Goal: Information Seeking & Learning: Learn about a topic

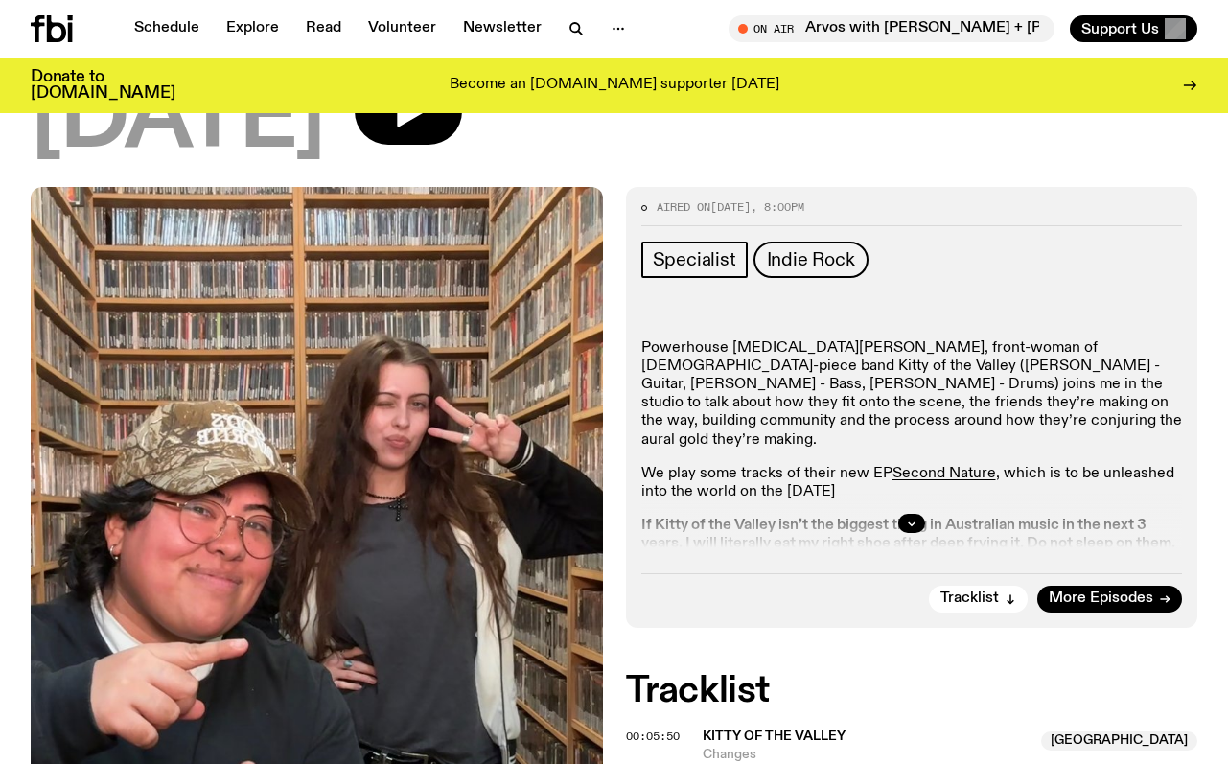
scroll to position [479, 0]
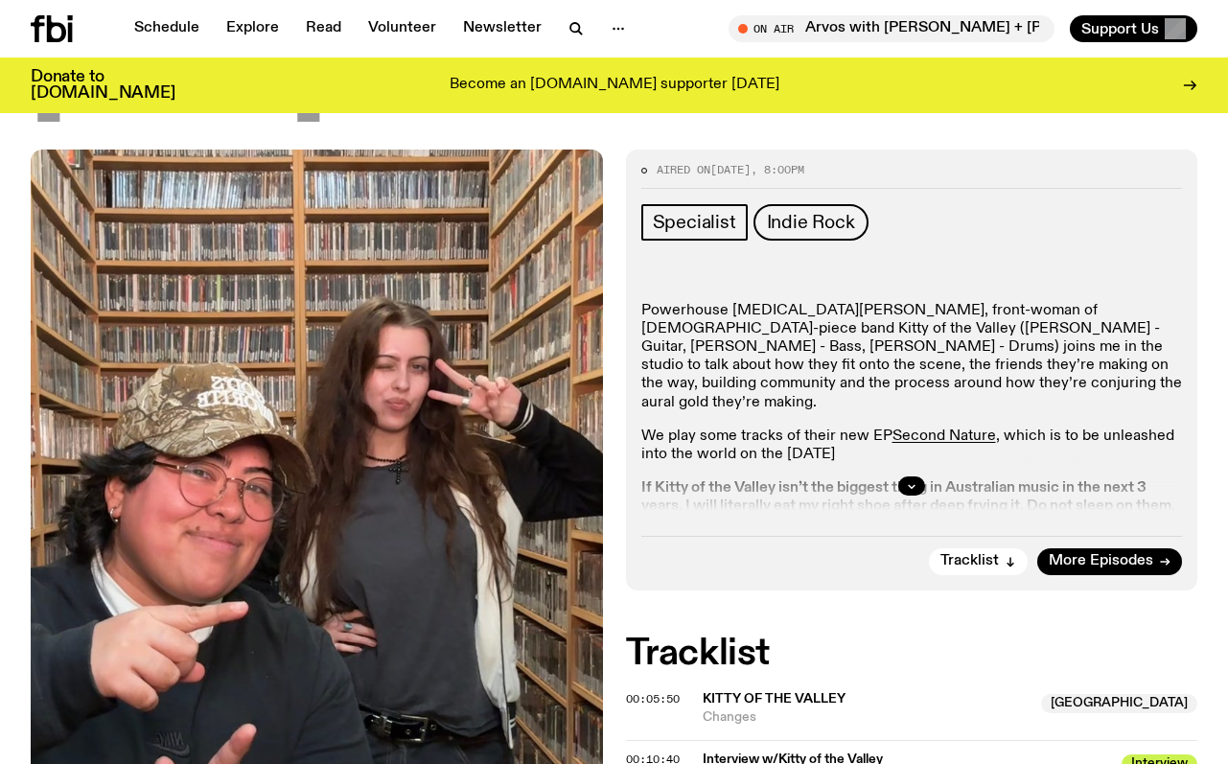
click at [955, 510] on div at bounding box center [911, 485] width 541 height 61
click at [901, 488] on button "button" at bounding box center [911, 485] width 27 height 19
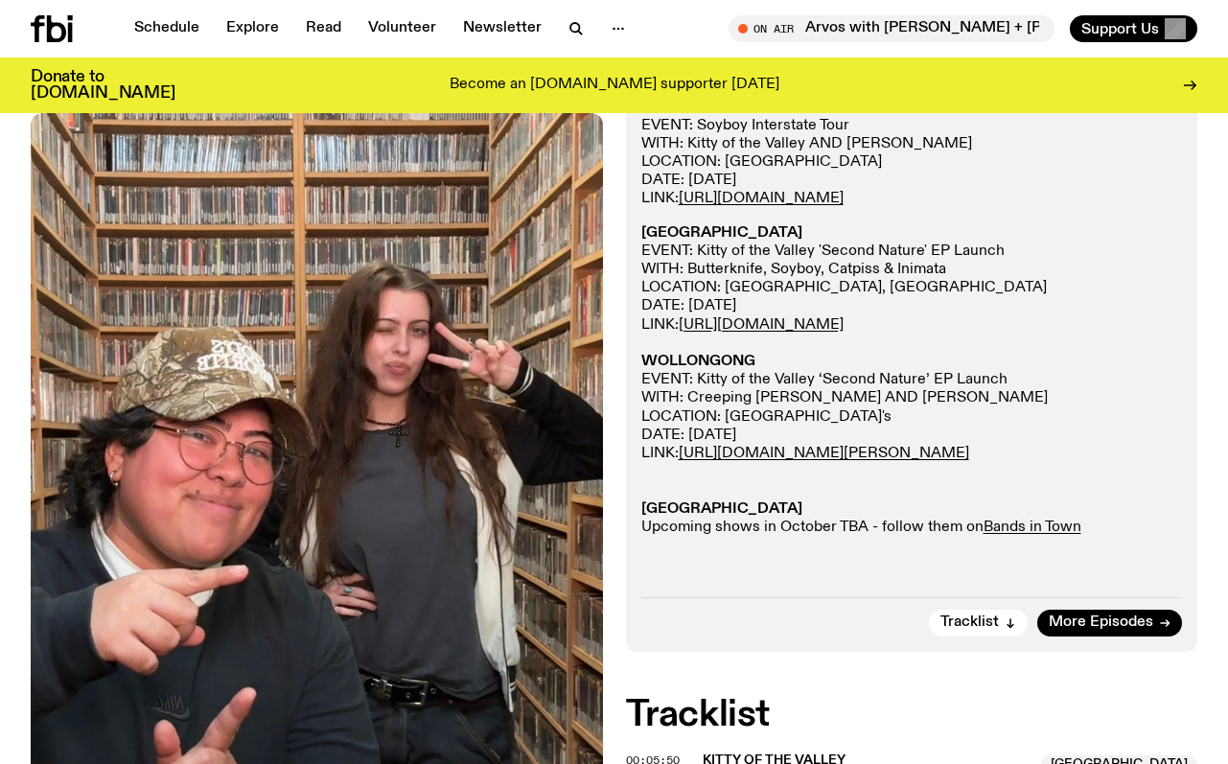
scroll to position [1479, 0]
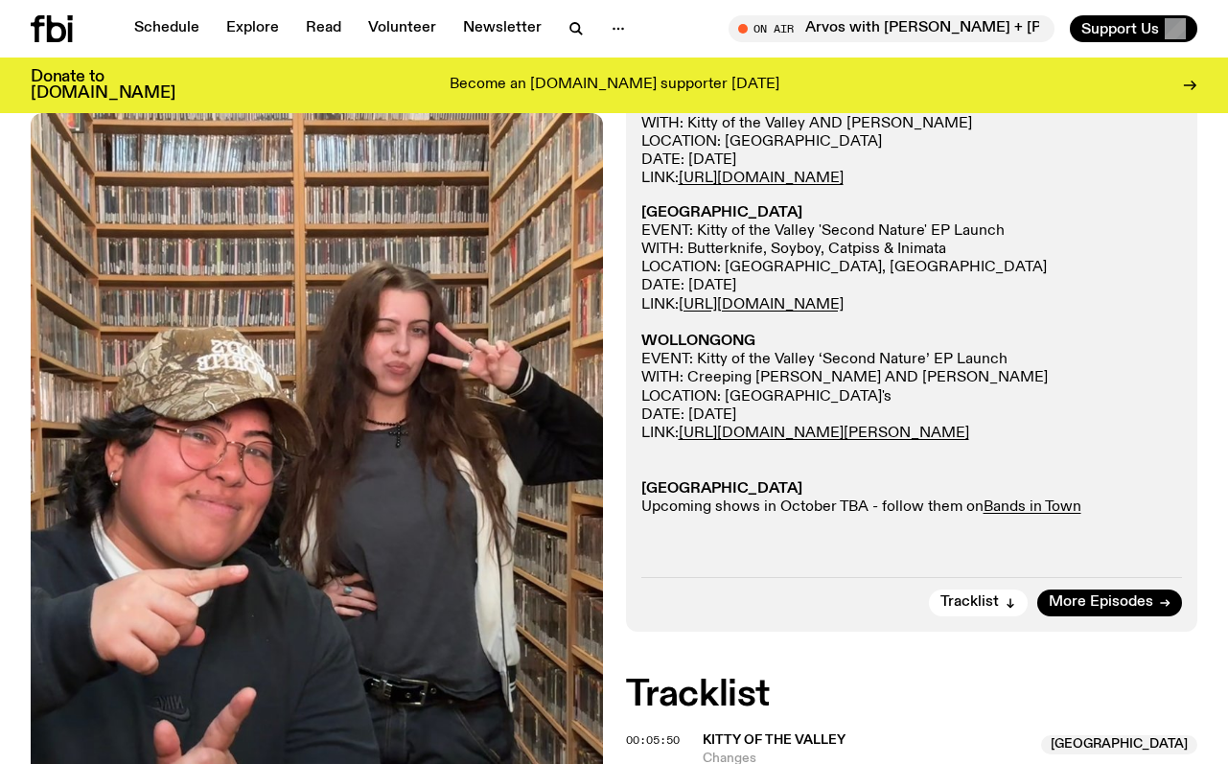
click at [752, 517] on p "NEWCASTLE EVENT: Kitty of the Valley 'Second Nature' EP Launch WITH: Butterknif…" at bounding box center [911, 360] width 541 height 312
click at [725, 496] on strong "[GEOGRAPHIC_DATA]" at bounding box center [721, 488] width 161 height 15
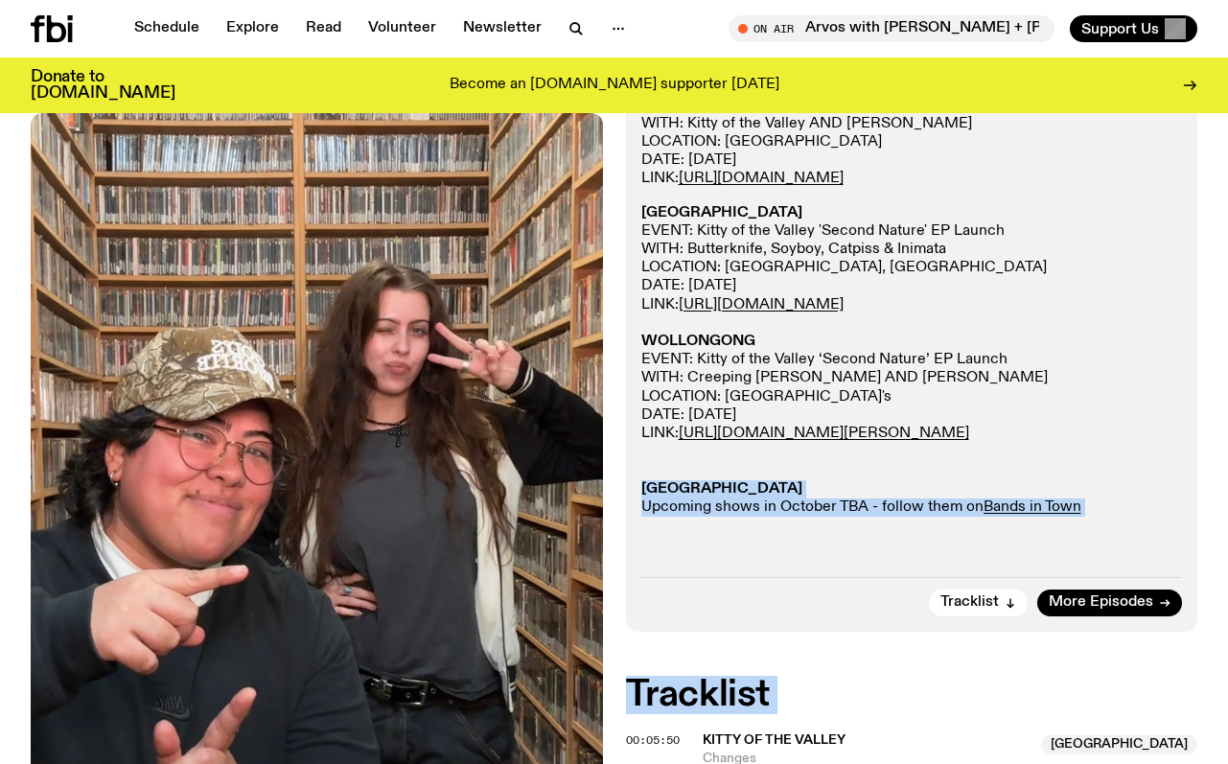
drag, startPoint x: 725, startPoint y: 537, endPoint x: 812, endPoint y: 683, distance: 170.1
click at [812, 683] on div "Aired on [DATE] 8:00pm Specialist Indie Rock Powerhouse [MEDICAL_DATA][PERSON_N…" at bounding box center [614, 384] width 1228 height 2468
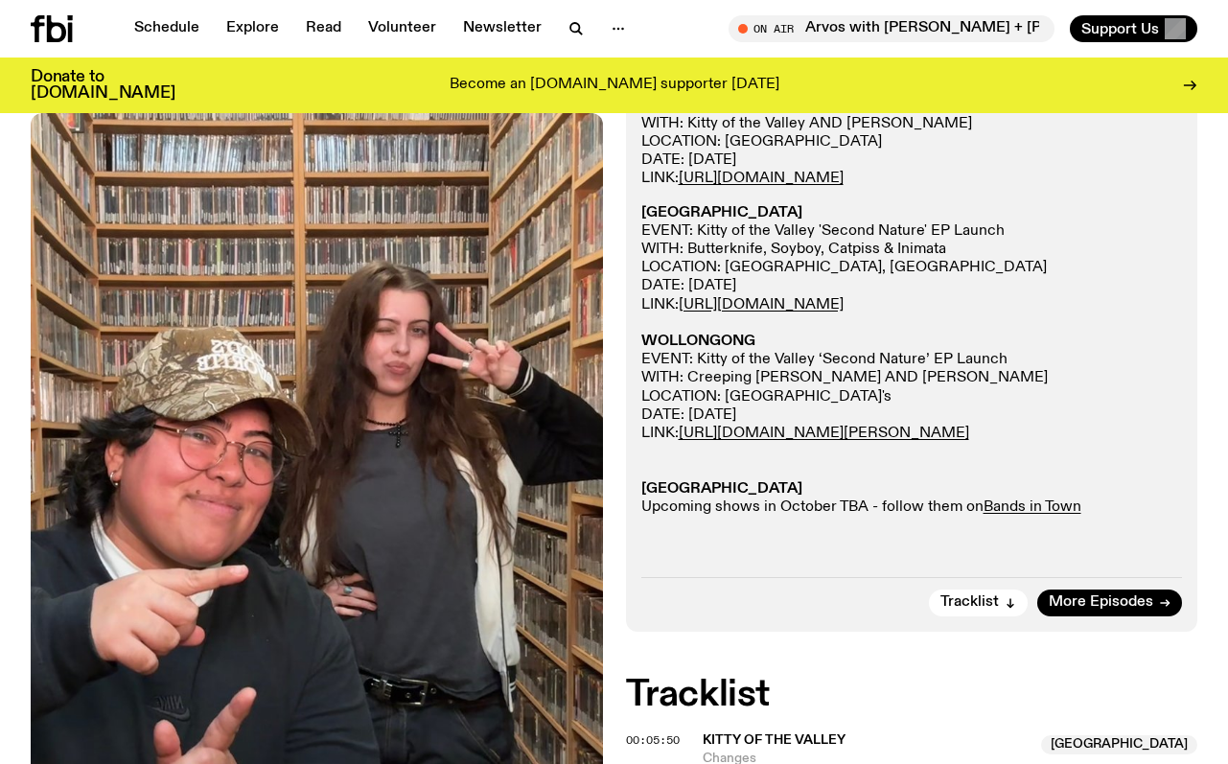
click at [1069, 517] on p "NEWCASTLE EVENT: Kitty of the Valley 'Second Nature' EP Launch WITH: Butterknif…" at bounding box center [911, 360] width 541 height 312
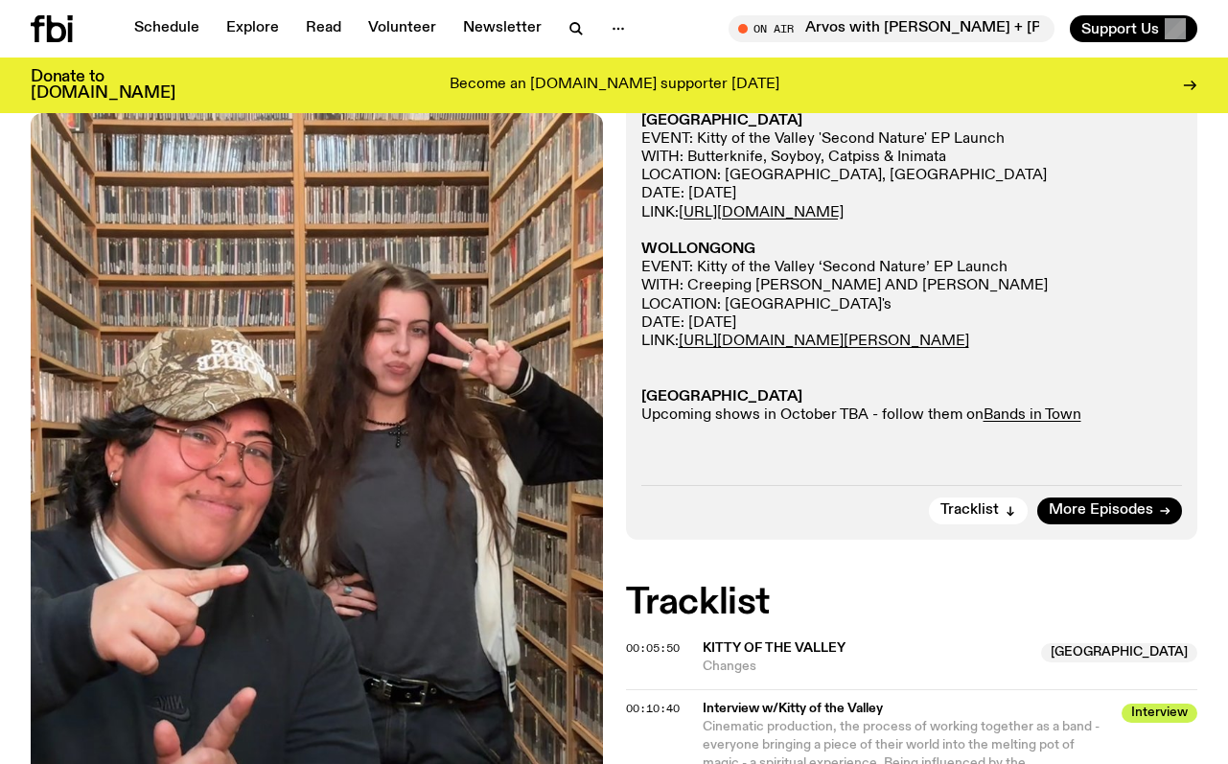
scroll to position [1370, 0]
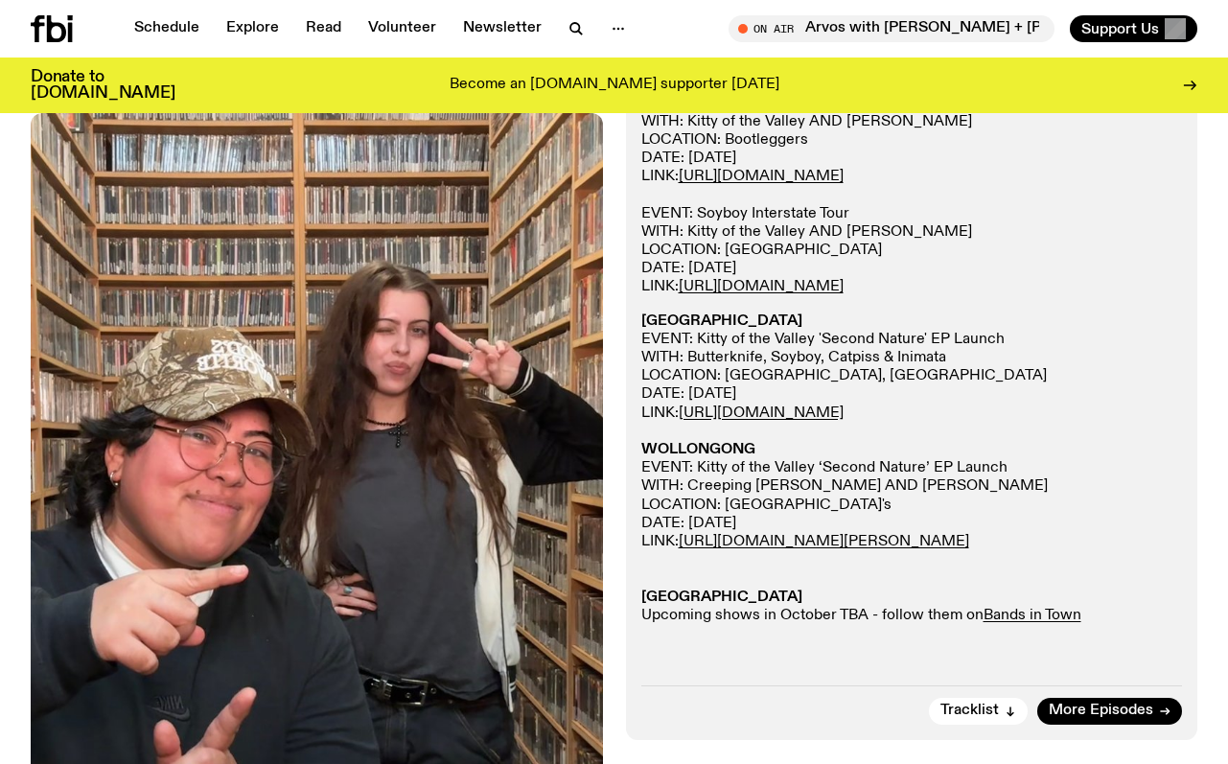
click at [1137, 517] on p "NEWCASTLE EVENT: Kitty of the Valley 'Second Nature' EP Launch WITH: Butterknif…" at bounding box center [911, 468] width 541 height 312
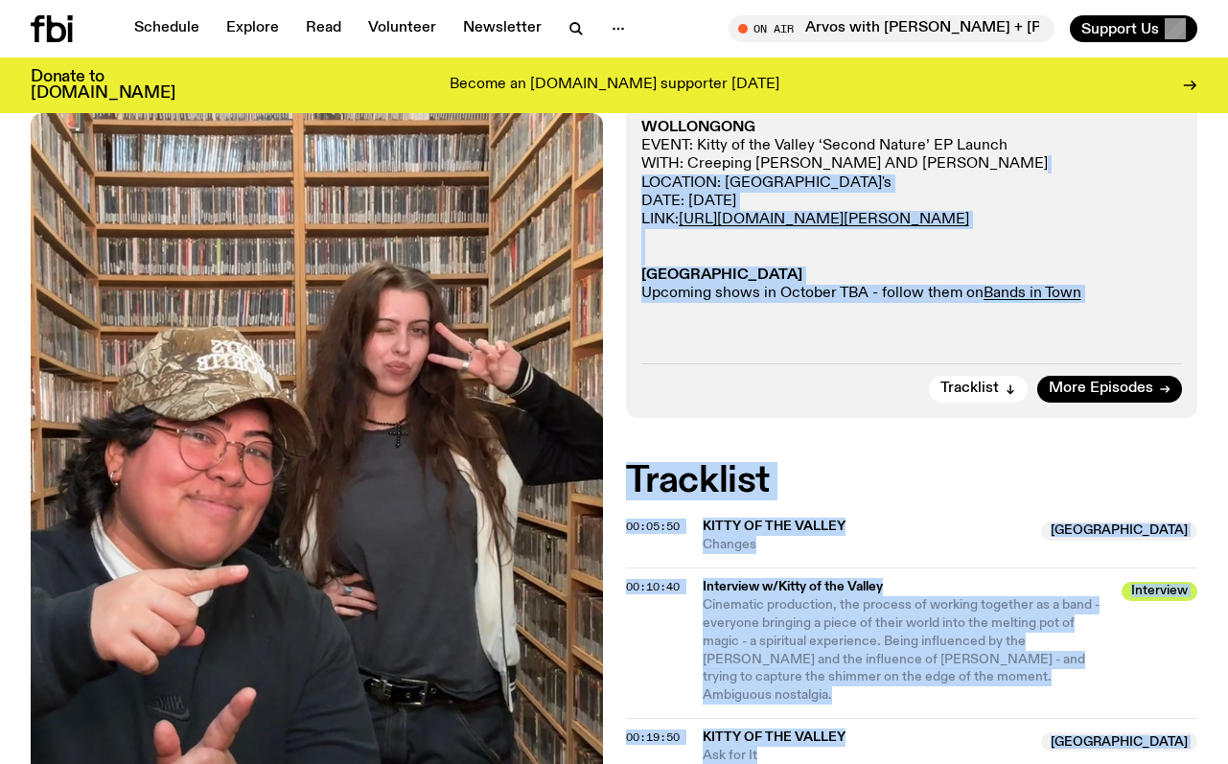
scroll to position [1722, 0]
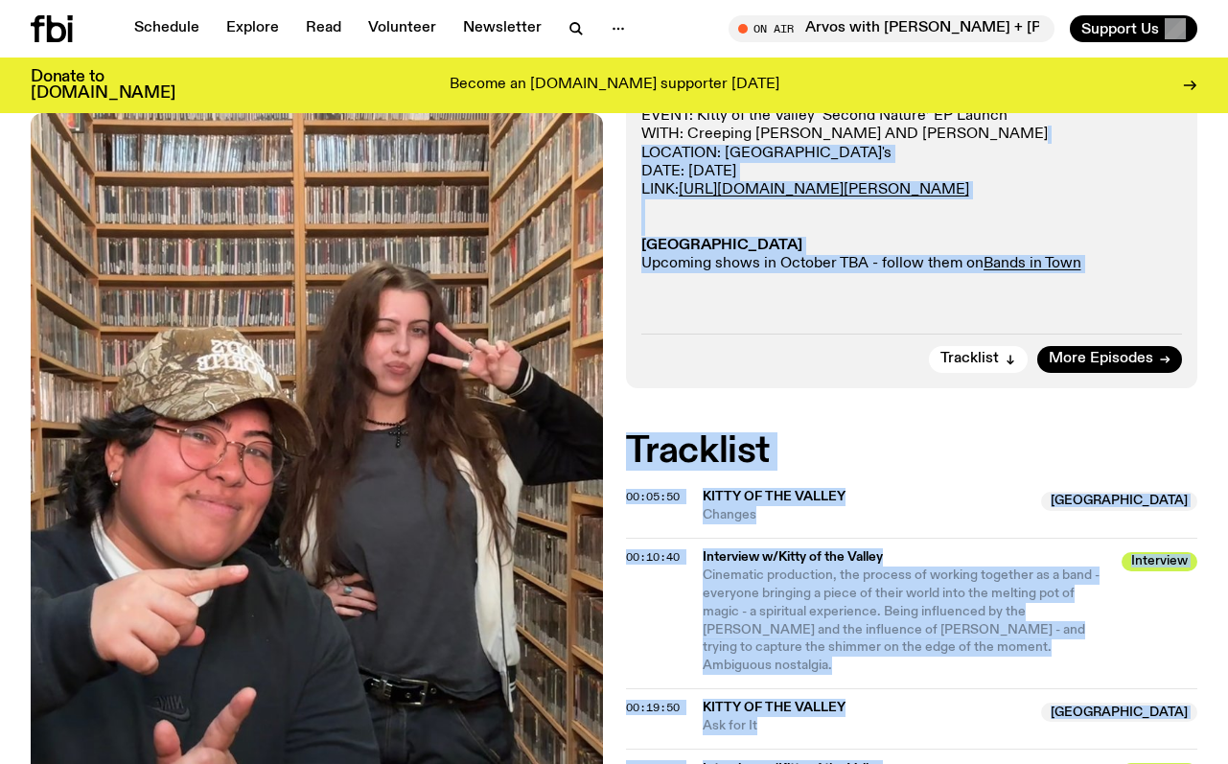
drag, startPoint x: 1137, startPoint y: 517, endPoint x: 1120, endPoint y: 470, distance: 49.7
click at [1149, 563] on div "Aired on [DATE] 8:00pm Specialist Indie Rock Powerhouse [MEDICAL_DATA][PERSON_N…" at bounding box center [614, 141] width 1228 height 2468
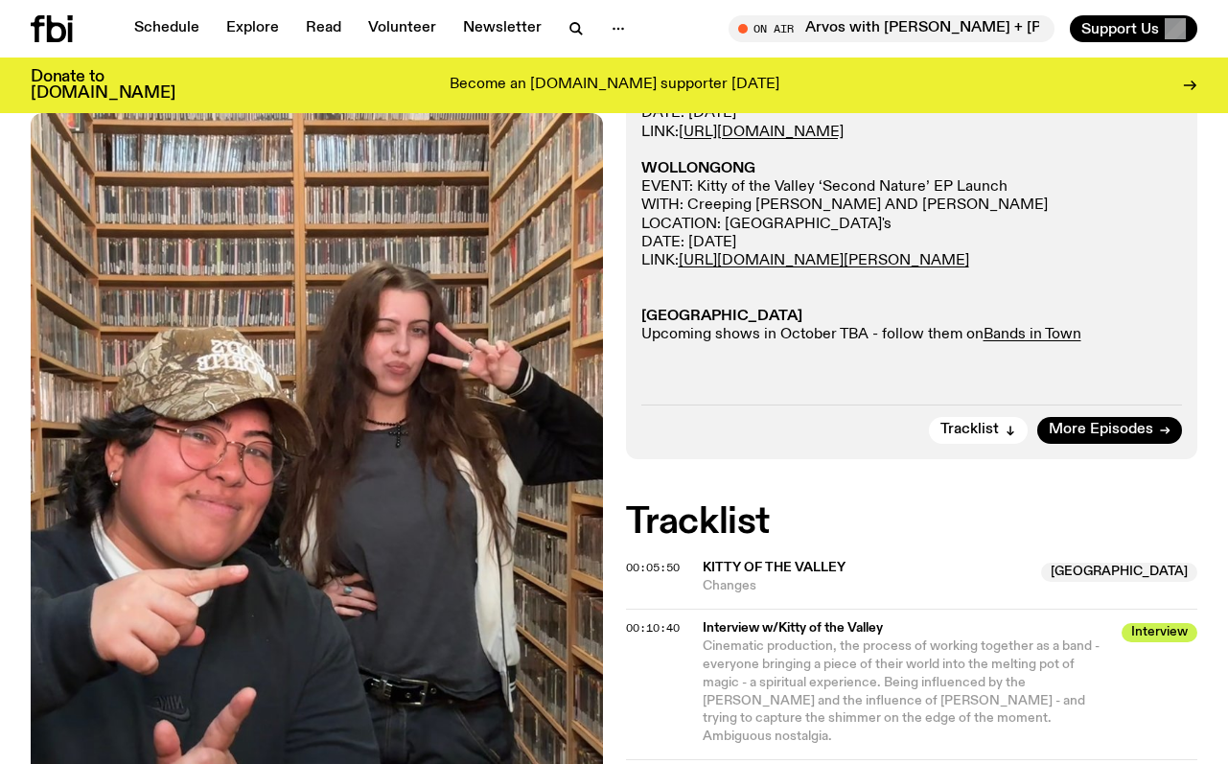
click at [811, 344] on p "NEWCASTLE EVENT: Kitty of the Valley 'Second Nature' EP Launch WITH: Butterknif…" at bounding box center [911, 188] width 541 height 312
click at [810, 344] on p "NEWCASTLE EVENT: Kitty of the Valley 'Second Nature' EP Launch WITH: Butterknif…" at bounding box center [911, 188] width 541 height 312
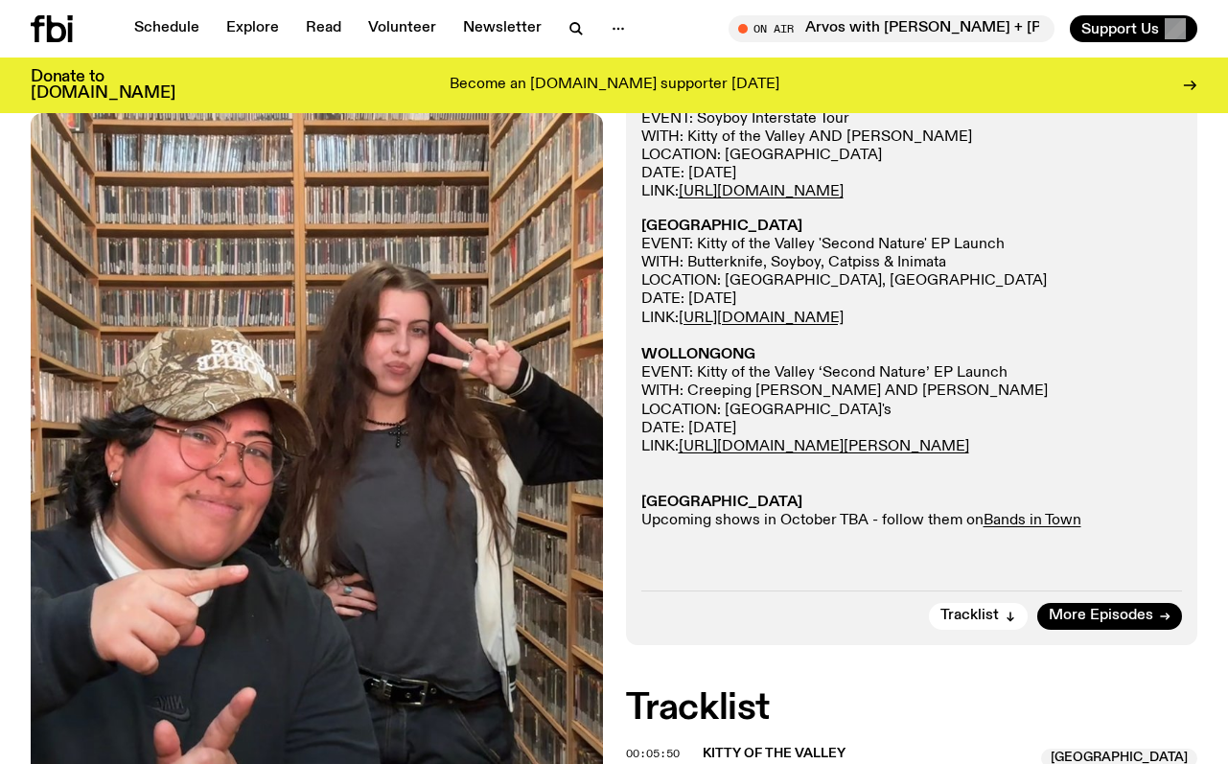
scroll to position [1422, 0]
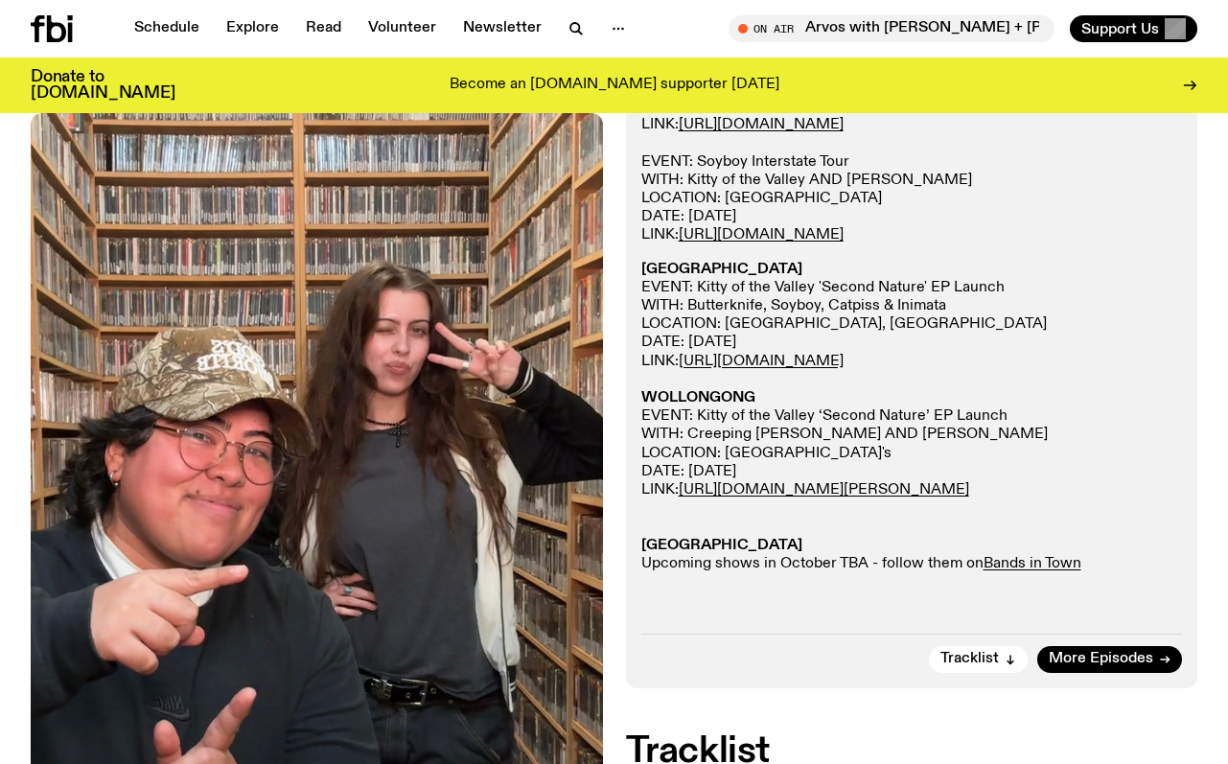
click at [729, 553] on strong "[GEOGRAPHIC_DATA]" at bounding box center [721, 545] width 161 height 15
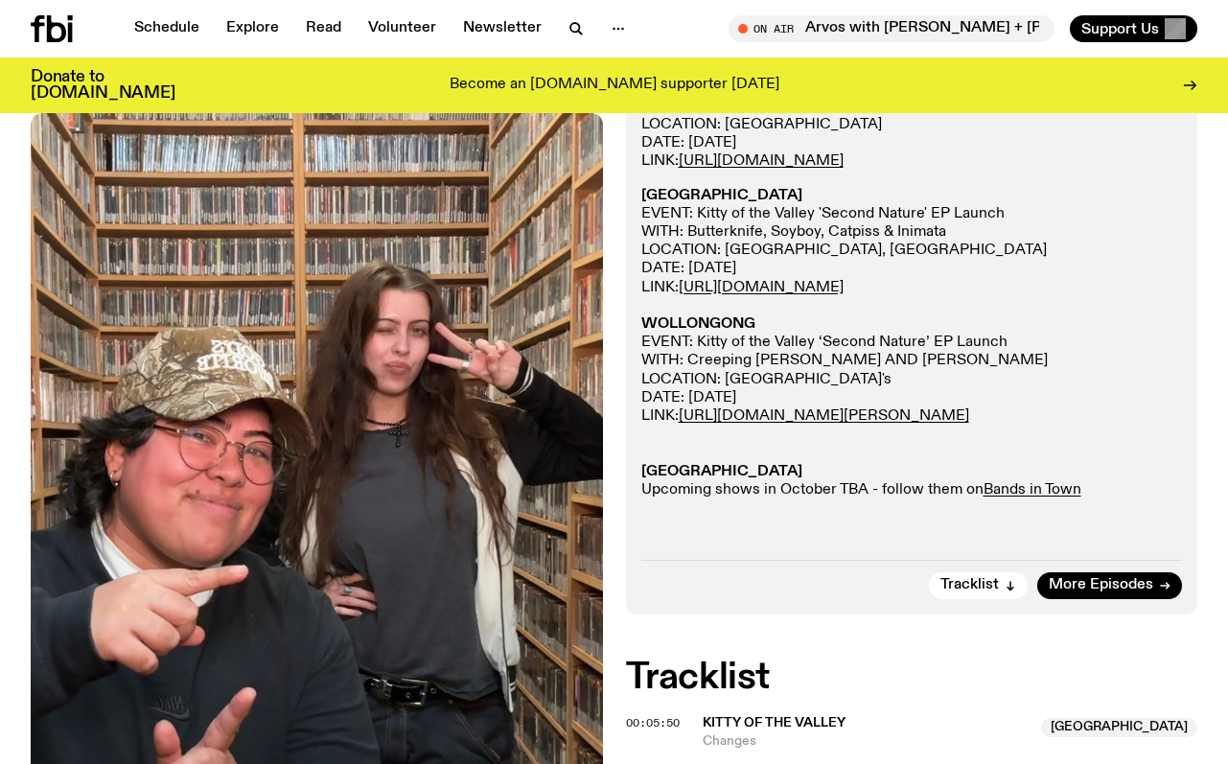
scroll to position [1499, 0]
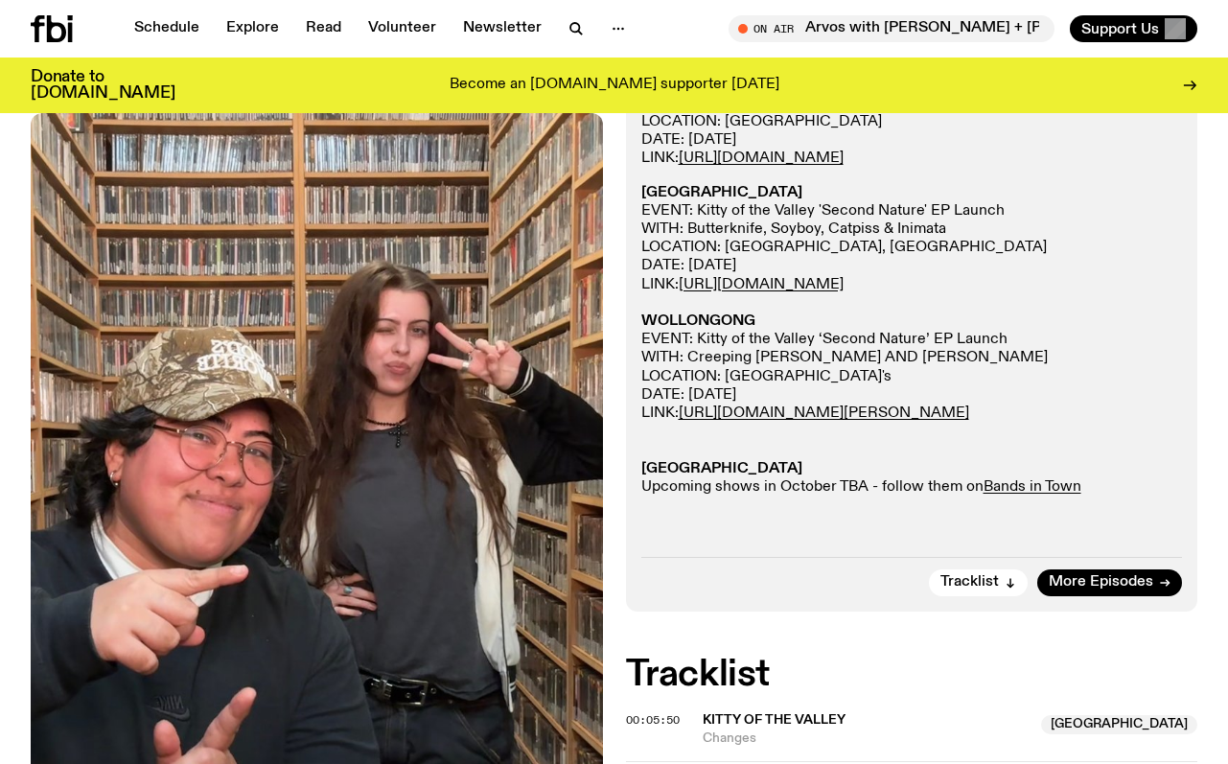
click at [1166, 402] on p "NEWCASTLE EVENT: Kitty of the Valley 'Second Nature' EP Launch WITH: Butterknif…" at bounding box center [911, 340] width 541 height 312
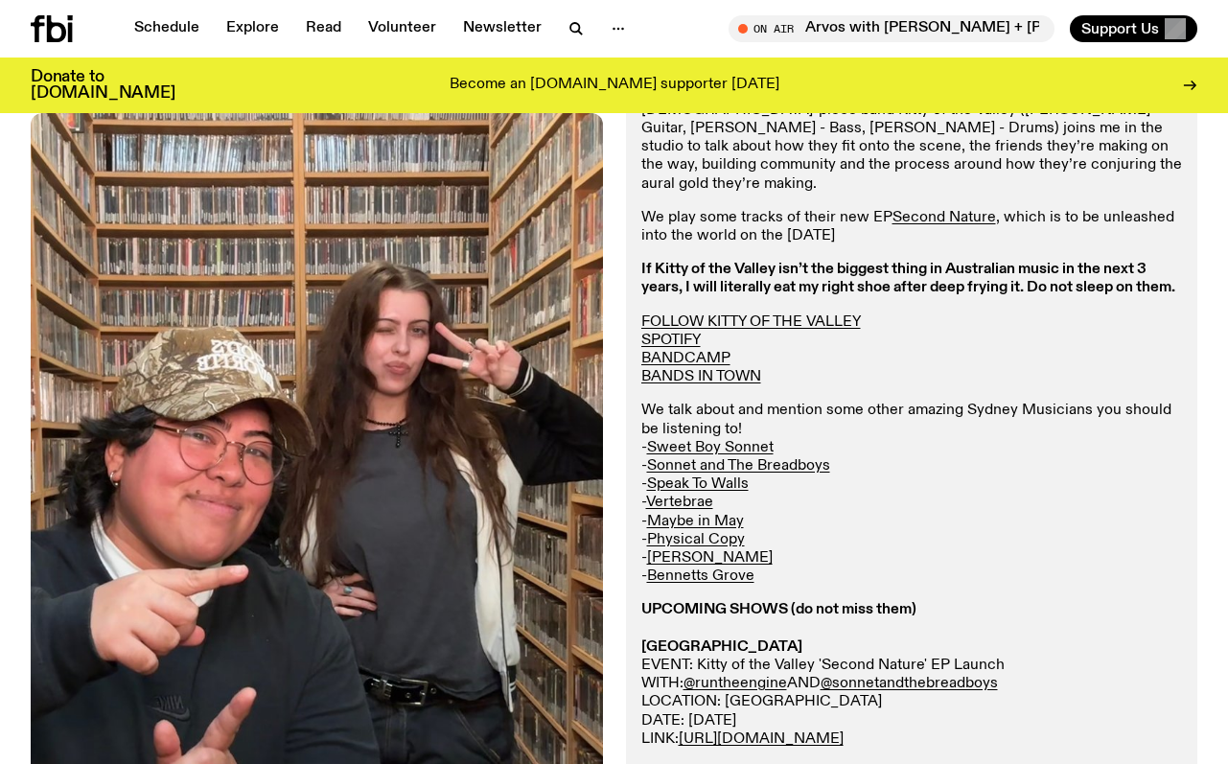
scroll to position [804, 0]
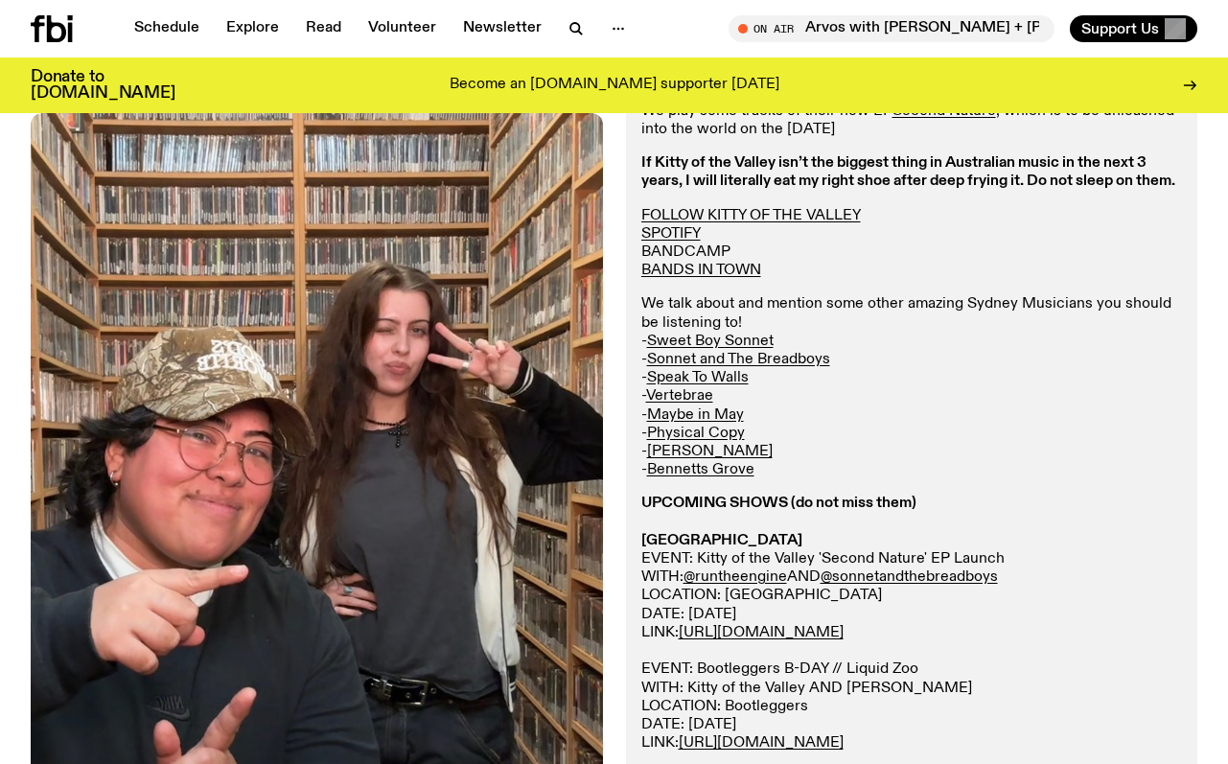
click at [711, 244] on link "BANDCAMP" at bounding box center [685, 251] width 89 height 15
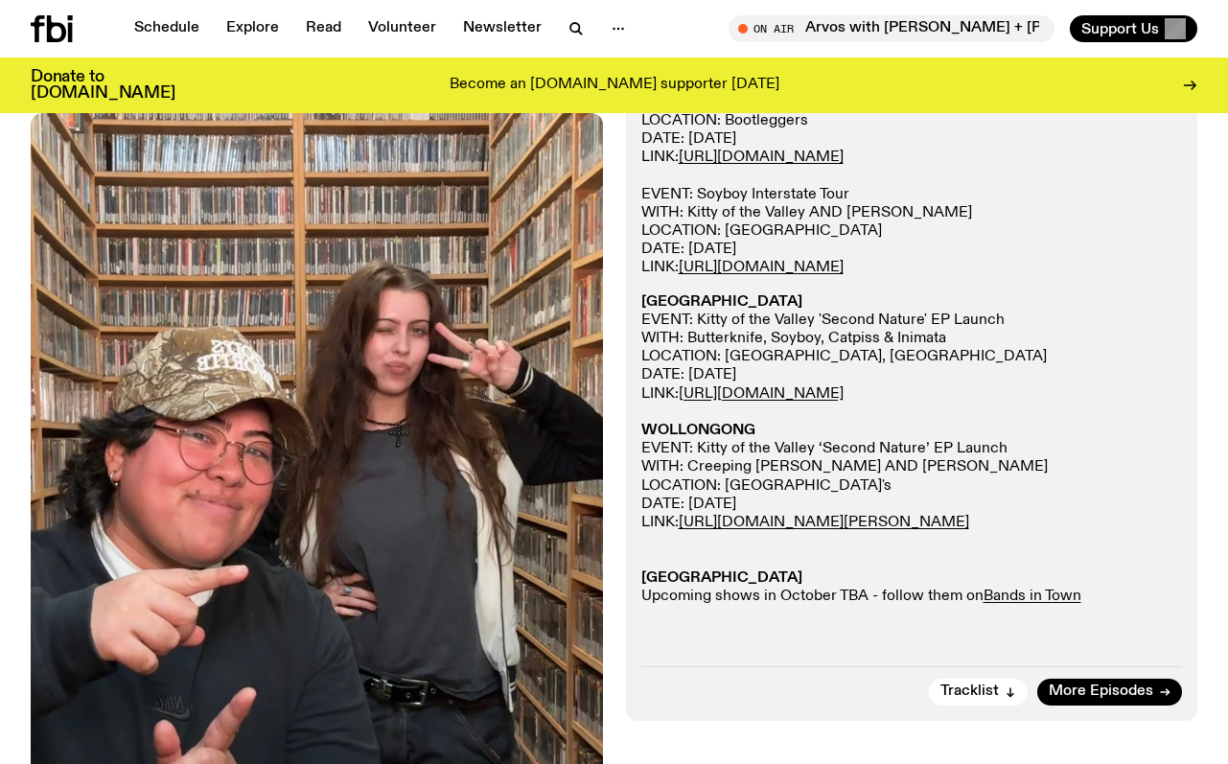
scroll to position [1542, 0]
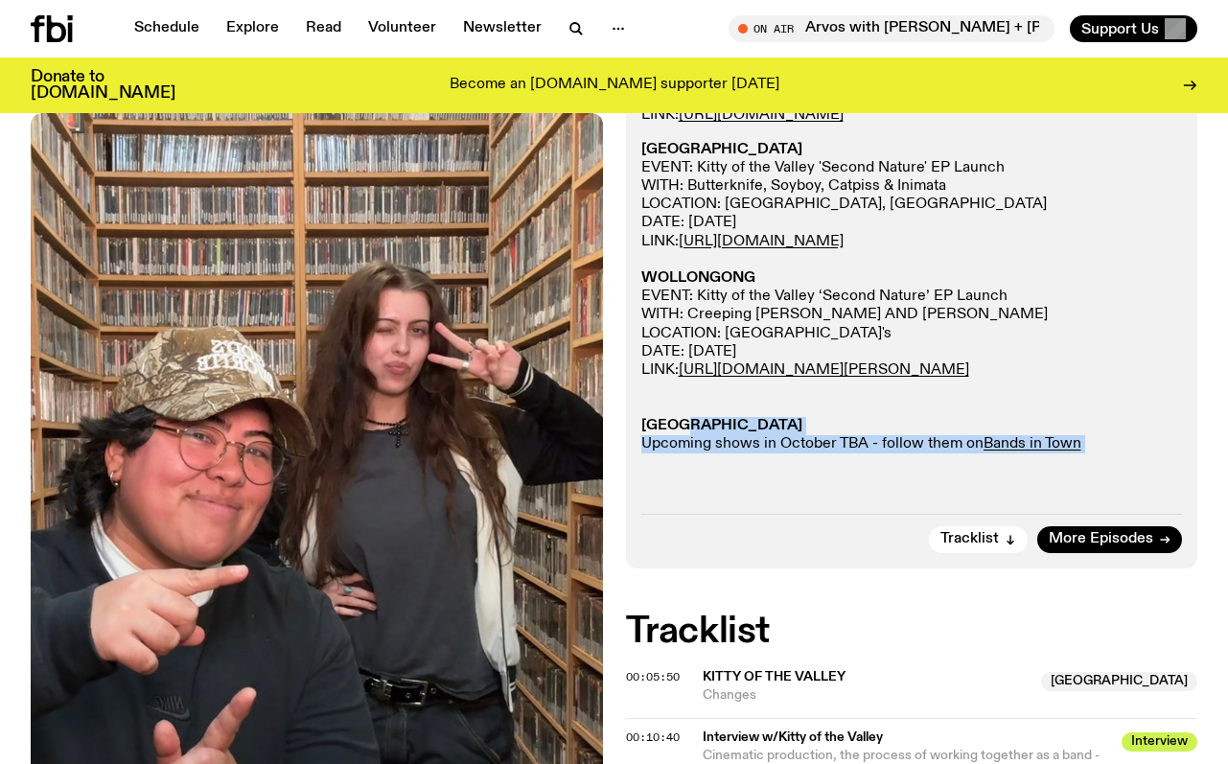
drag, startPoint x: 689, startPoint y: 472, endPoint x: 908, endPoint y: 533, distance: 227.0
copy div "URNE Upcoming shows in October TBA - follow them on Bands in Town Tracklist Mor…"
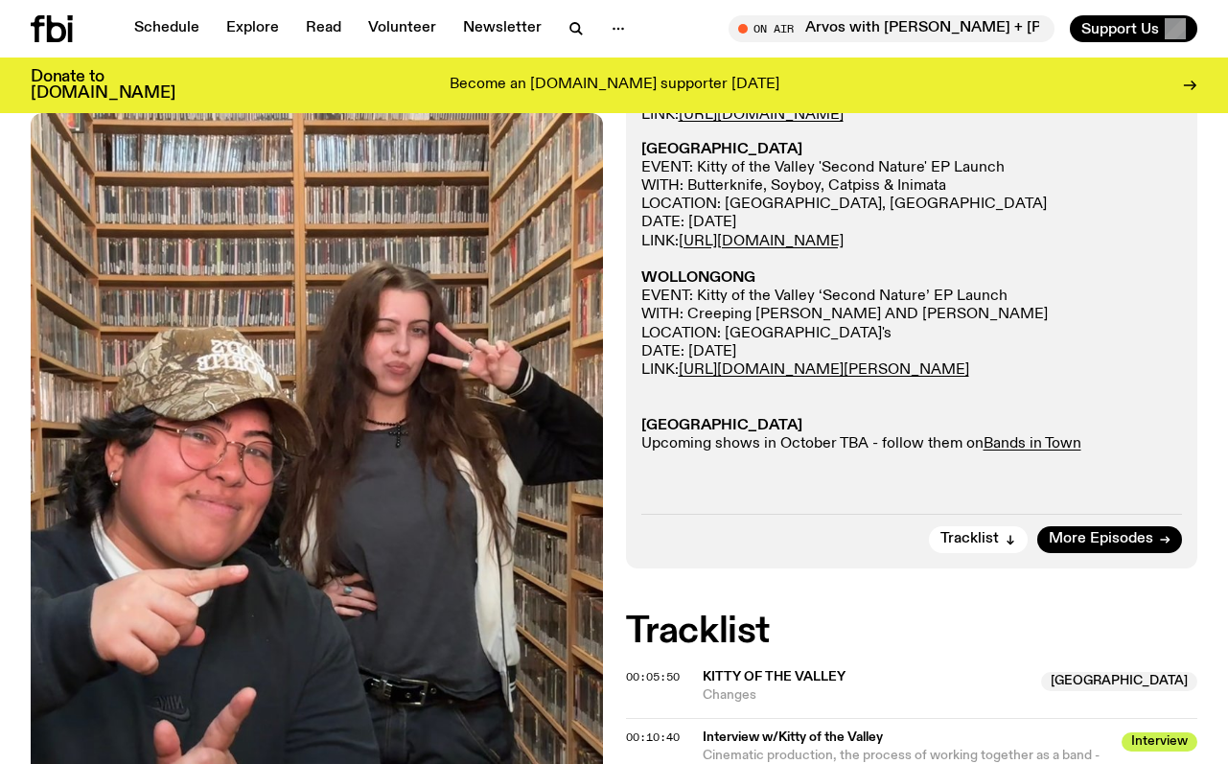
click at [902, 314] on p "NEWCASTLE EVENT: Kitty of the Valley 'Second Nature' EP Launch WITH: Butterknif…" at bounding box center [911, 297] width 541 height 312
click at [772, 453] on p "NEWCASTLE EVENT: Kitty of the Valley 'Second Nature' EP Launch WITH: Butterknif…" at bounding box center [911, 297] width 541 height 312
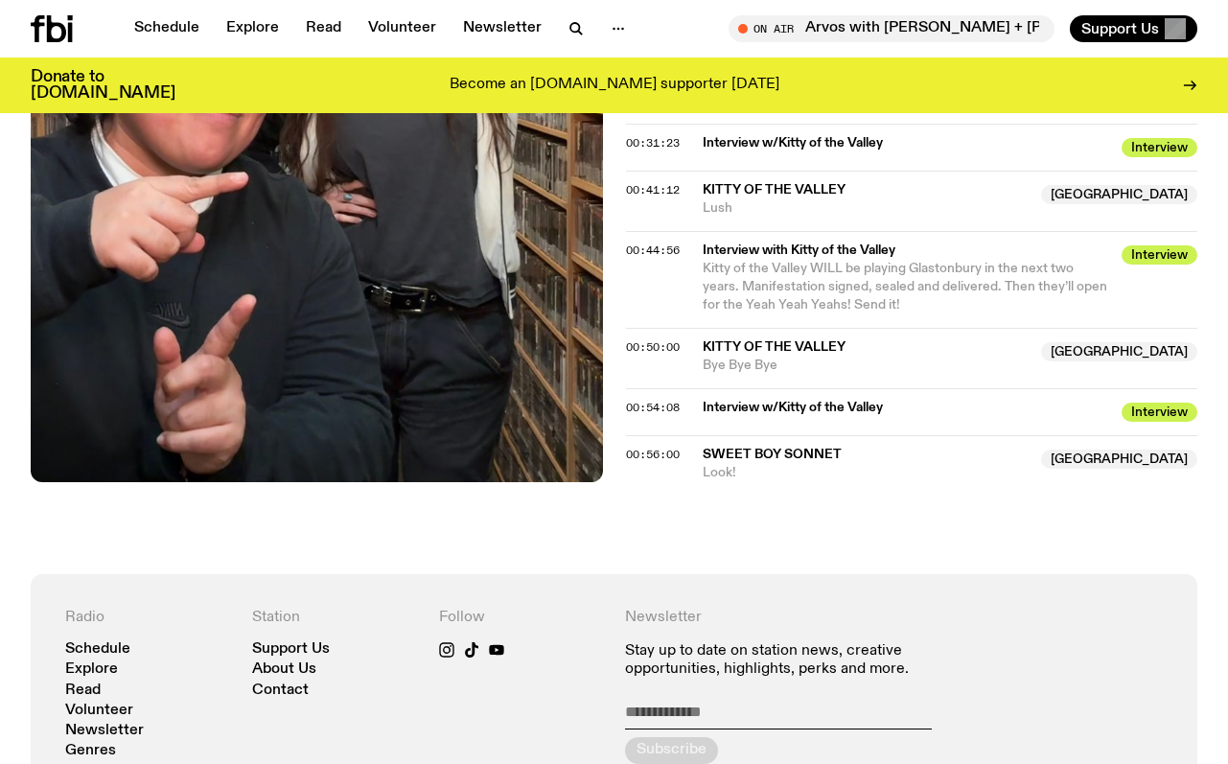
scroll to position [2975, 0]
